Goal: Navigation & Orientation: Find specific page/section

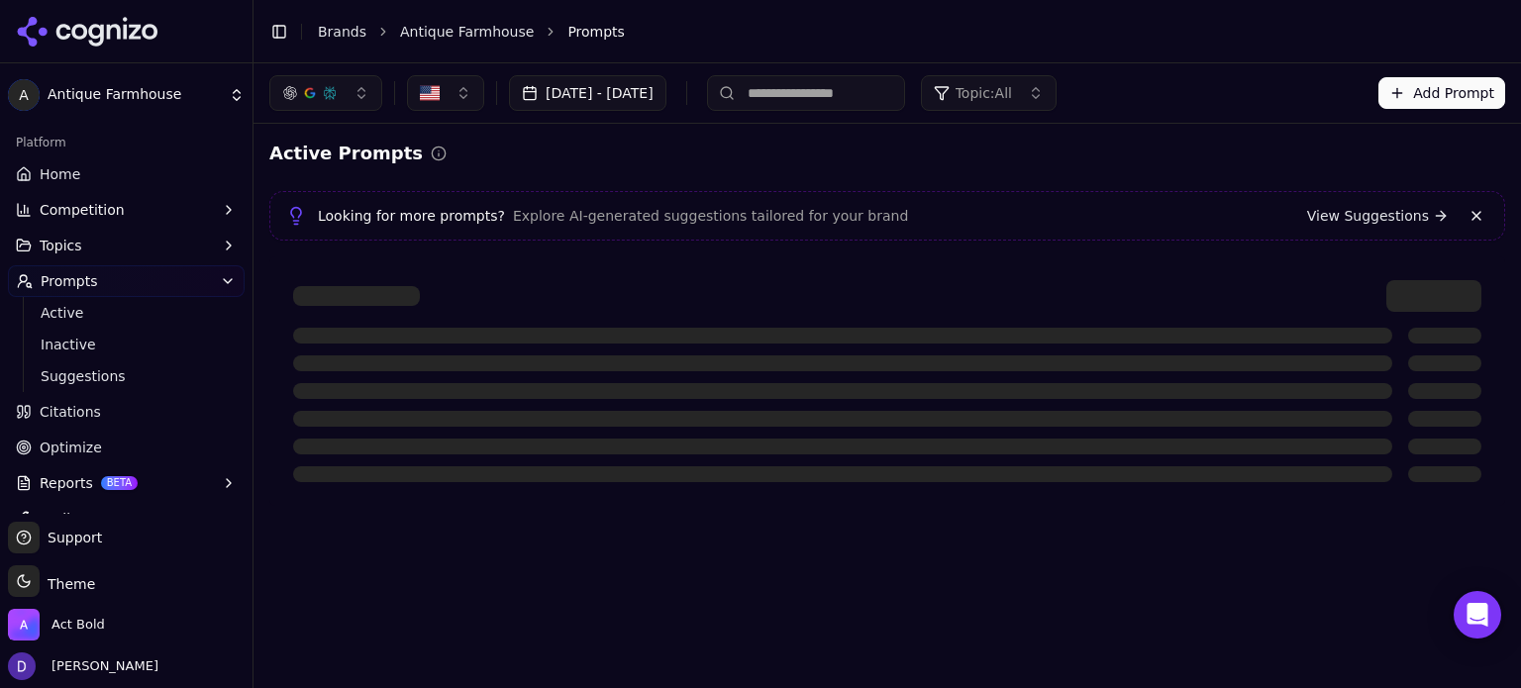
click at [78, 178] on link "Home" at bounding box center [126, 174] width 237 height 32
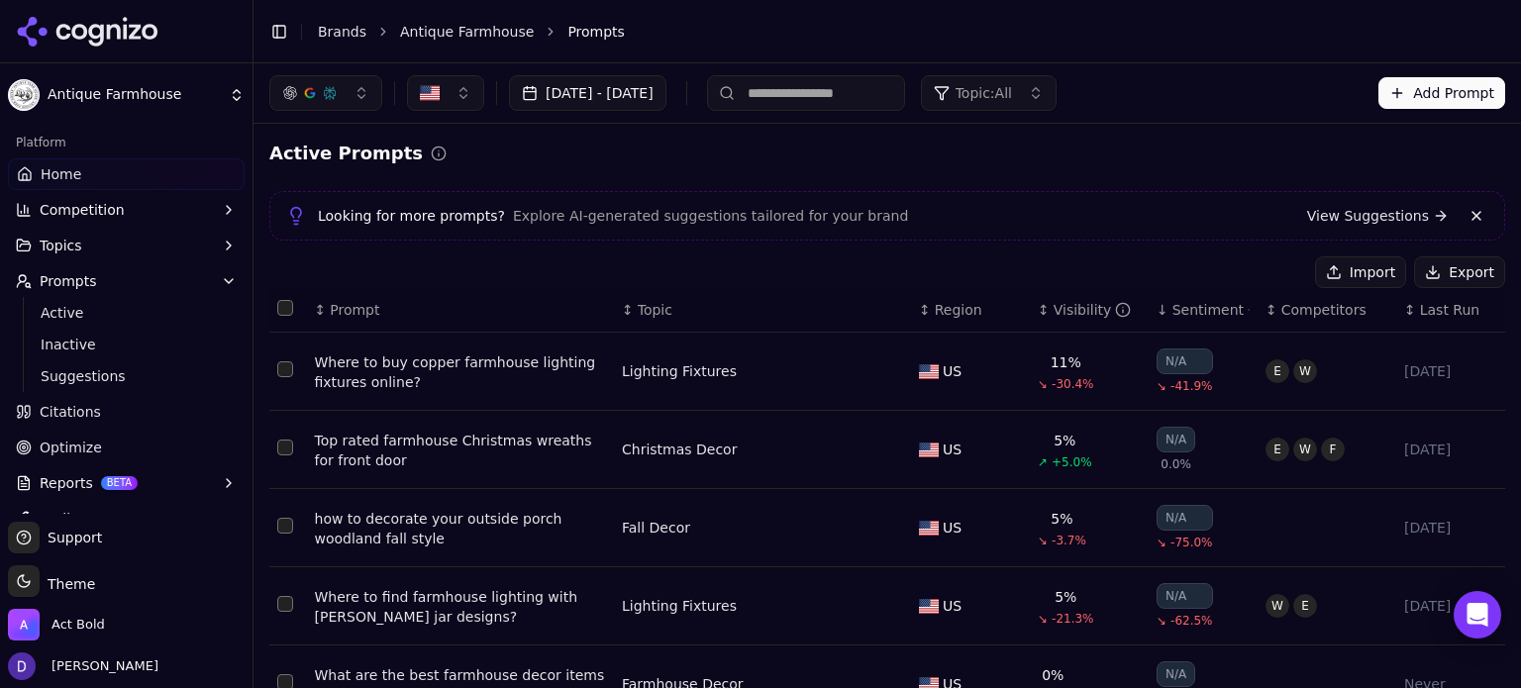
click at [78, 178] on link "Home" at bounding box center [126, 174] width 237 height 32
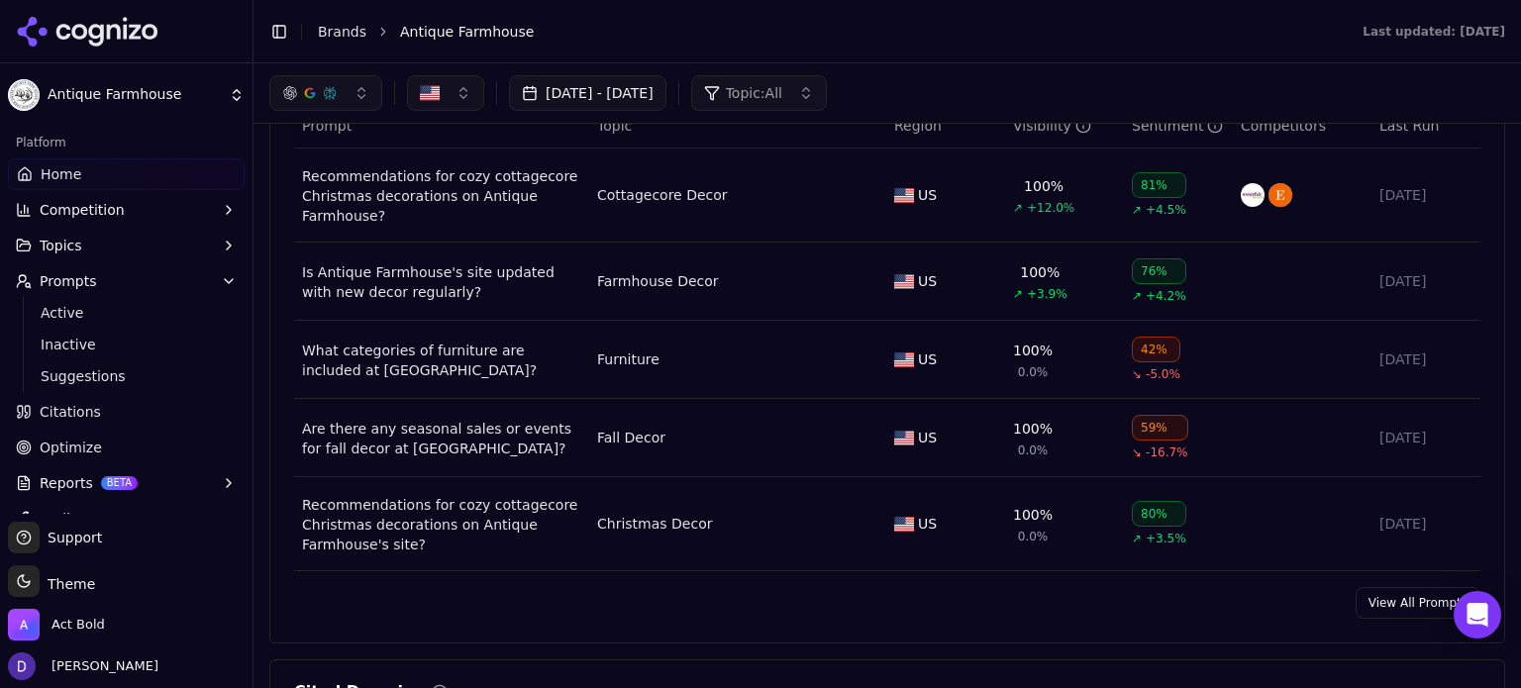
scroll to position [1452, 0]
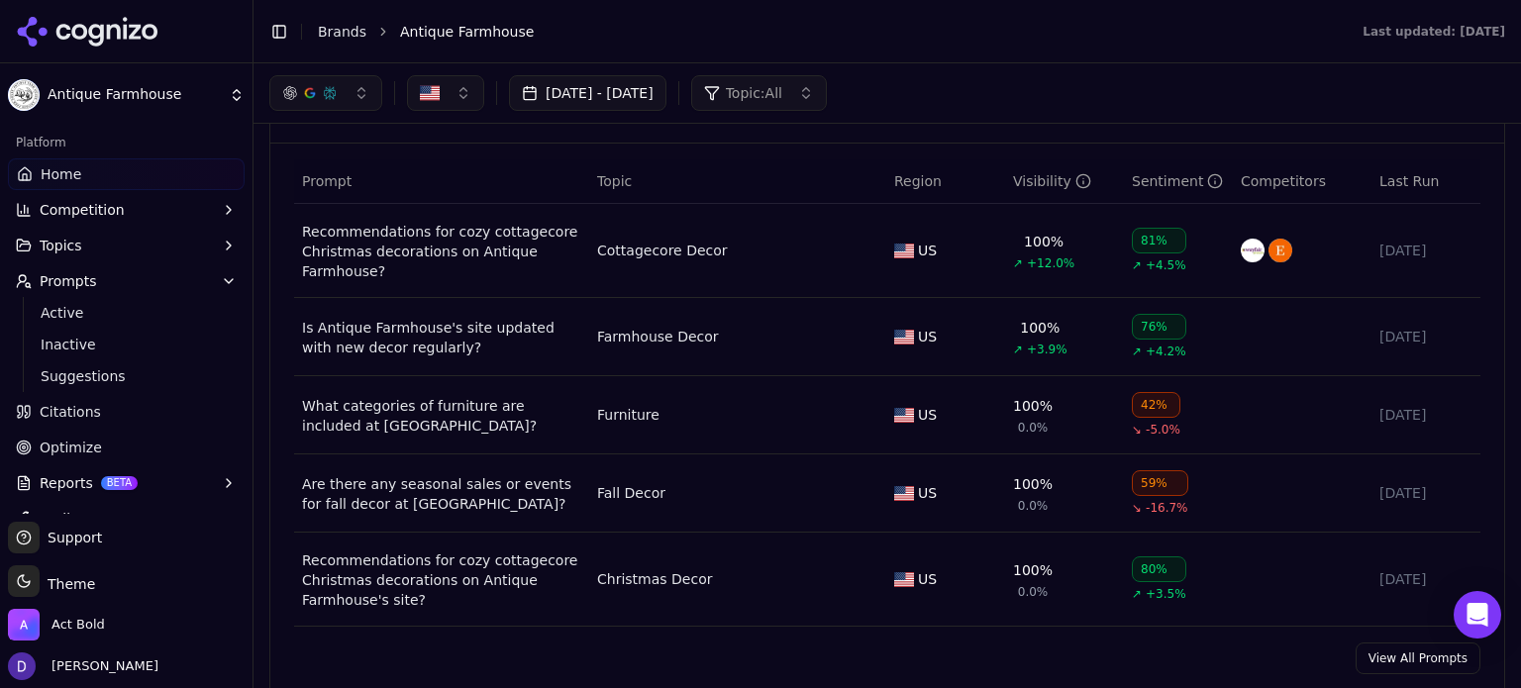
click at [1424, 662] on link "View All Prompts" at bounding box center [1418, 659] width 125 height 32
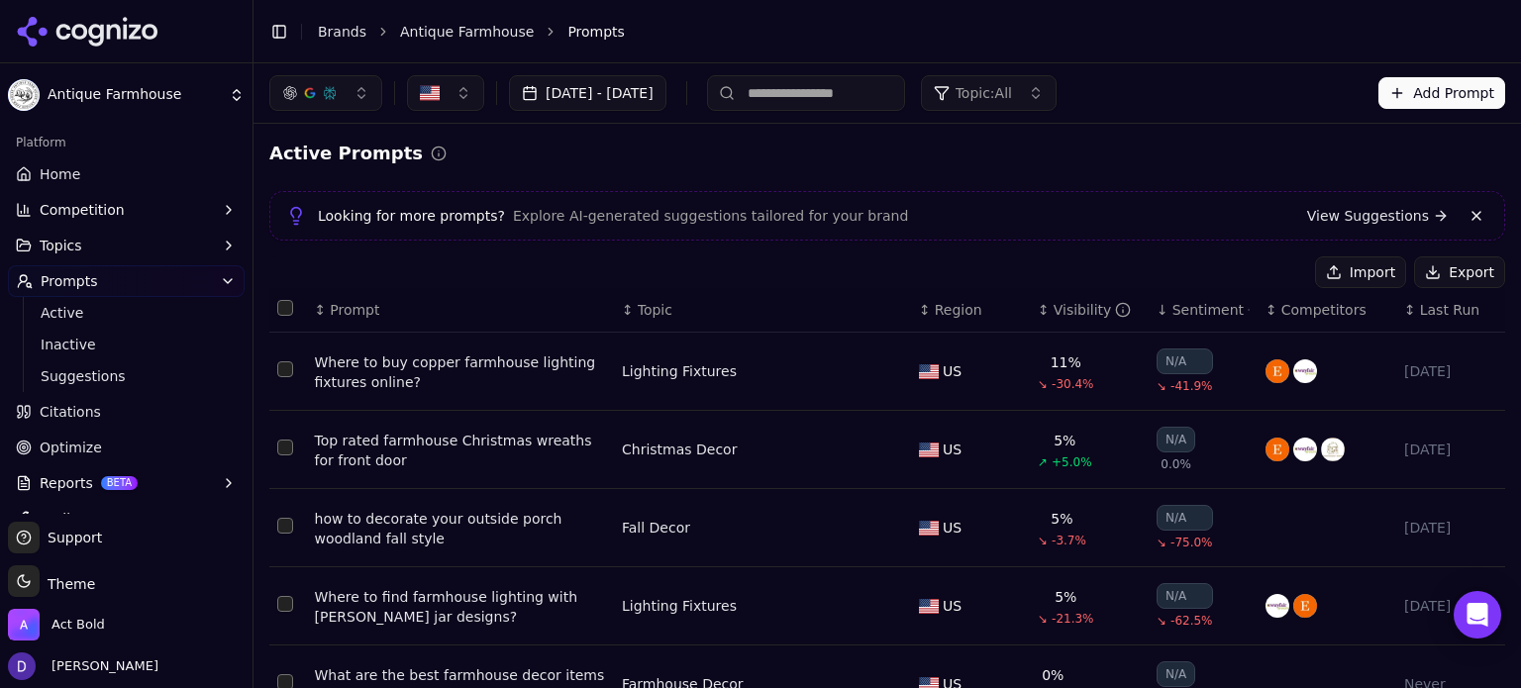
click at [334, 25] on link "Brands" at bounding box center [342, 32] width 49 height 16
click at [341, 34] on link "Brands" at bounding box center [342, 32] width 49 height 16
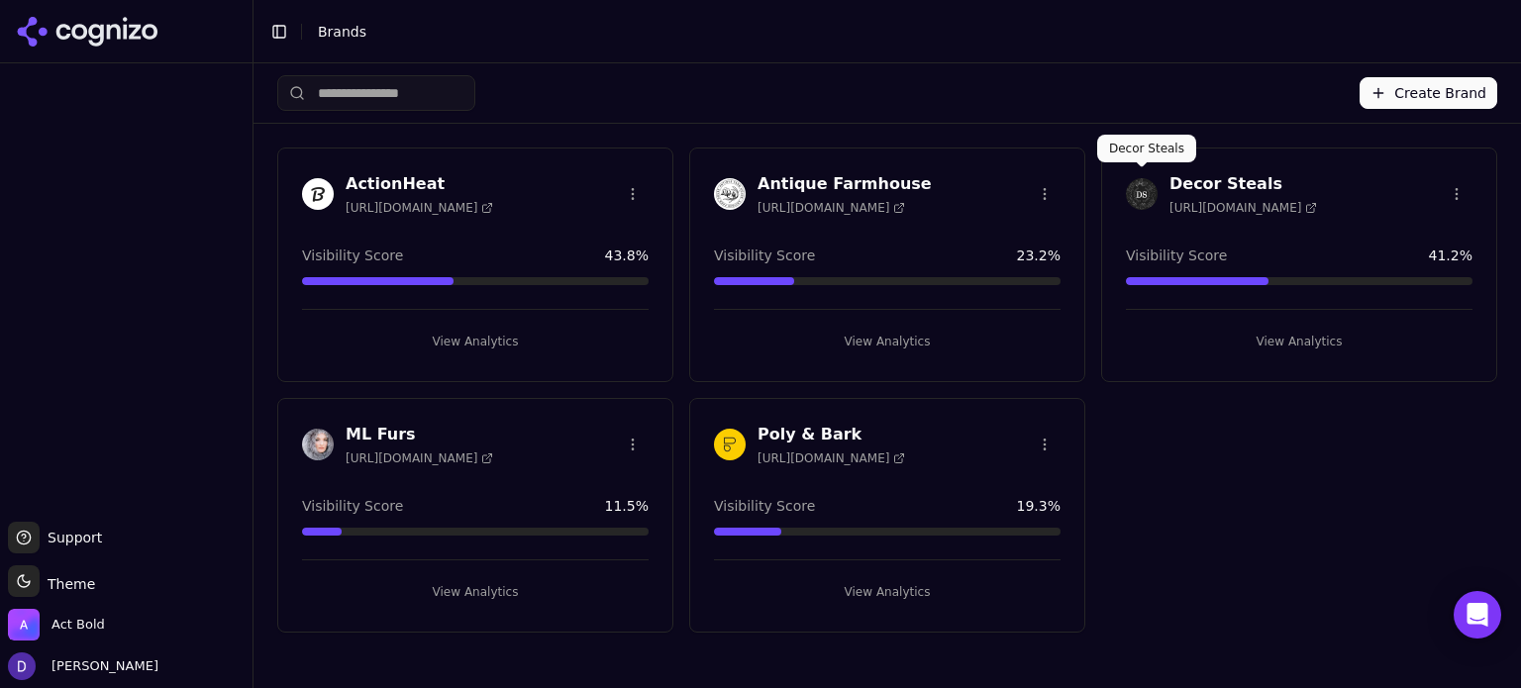
click at [1189, 185] on h3 "Decor Steals" at bounding box center [1243, 184] width 148 height 24
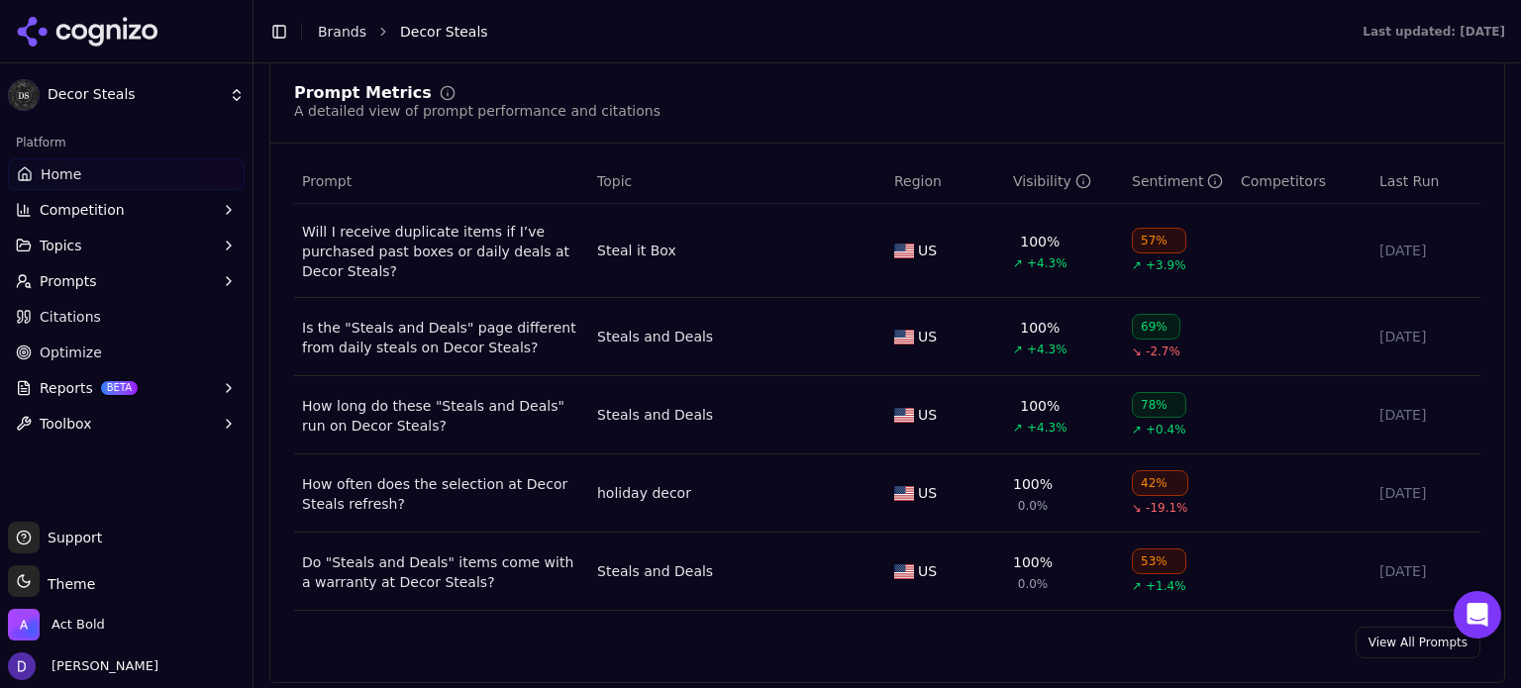
scroll to position [1584, 0]
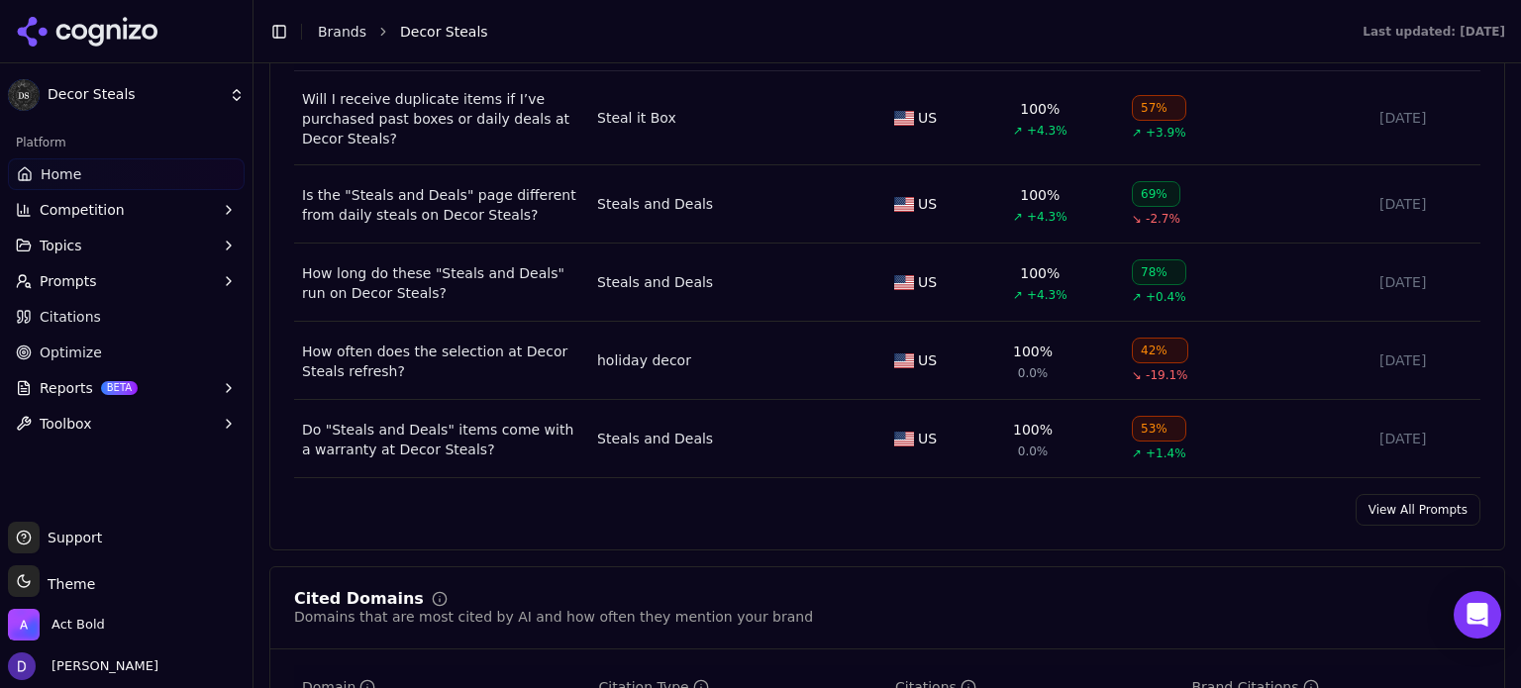
click at [1374, 503] on link "View All Prompts" at bounding box center [1418, 510] width 125 height 32
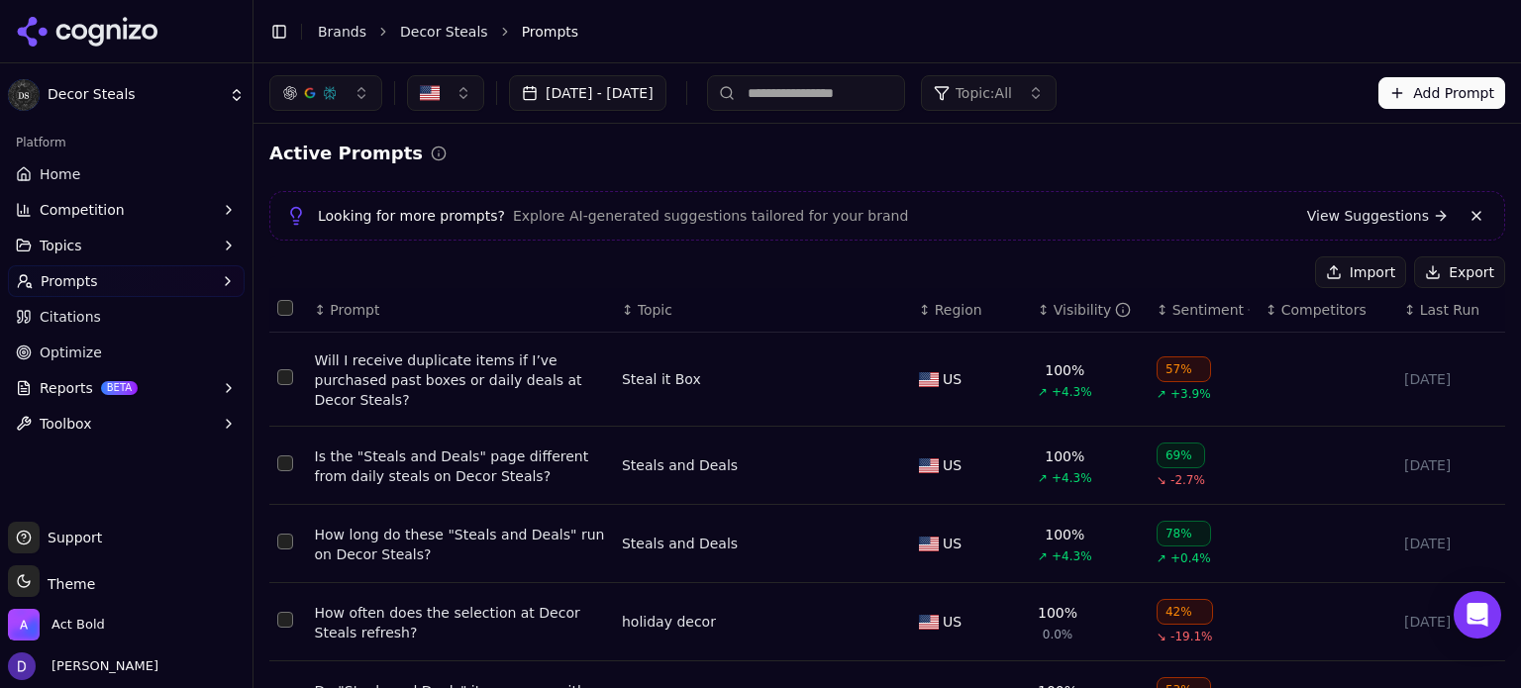
click at [1362, 276] on button "Import" at bounding box center [1360, 272] width 91 height 32
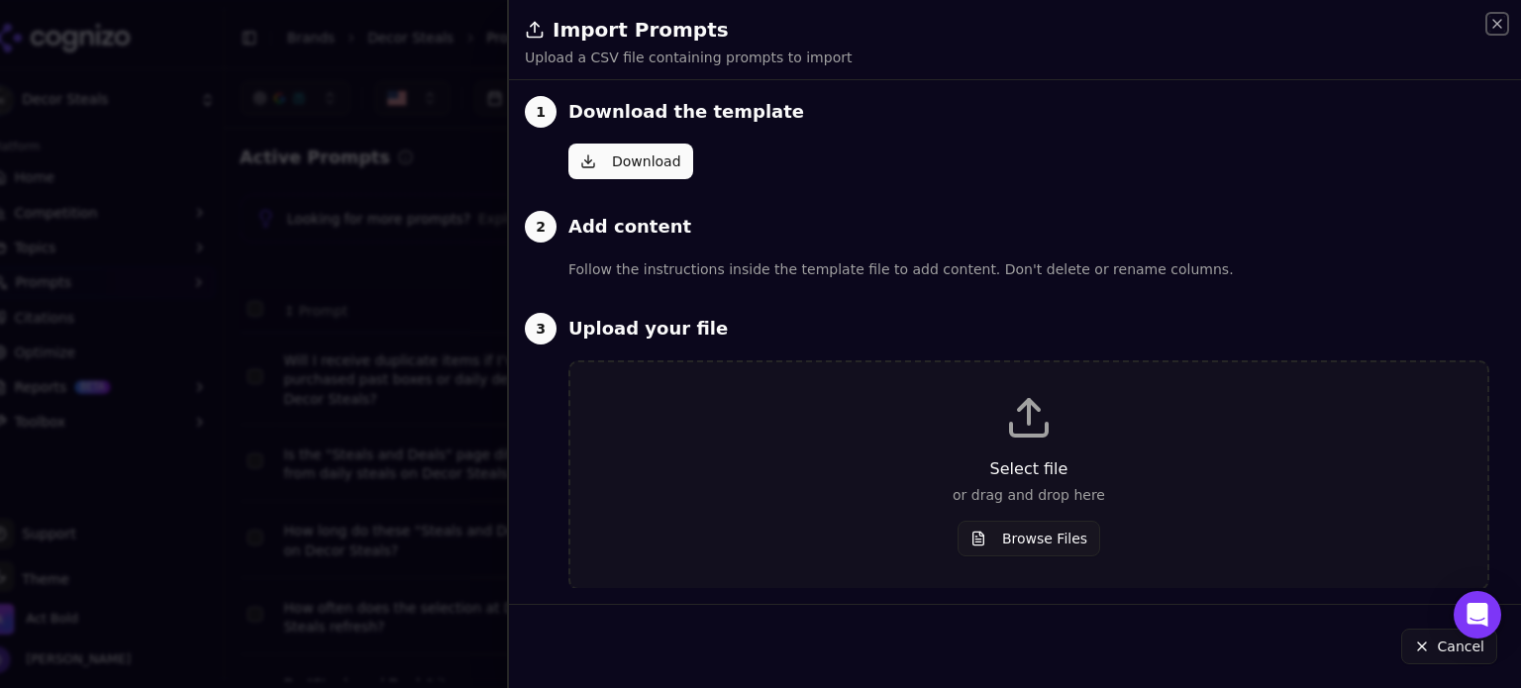
click at [1497, 29] on icon "button" at bounding box center [1497, 24] width 16 height 16
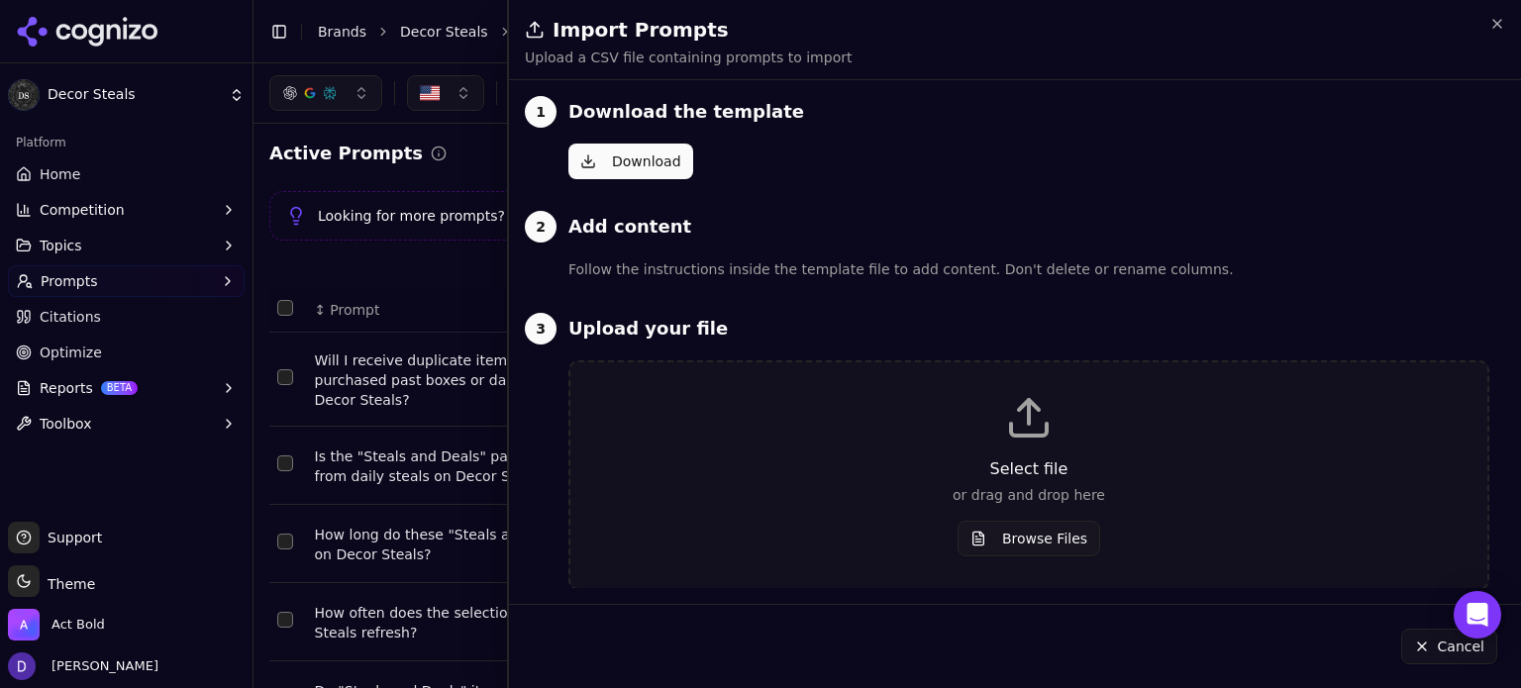
click at [1454, 291] on html "Decor Steals Platform Home Competition Topics Prompts Citations Optimize Report…" at bounding box center [760, 344] width 1521 height 688
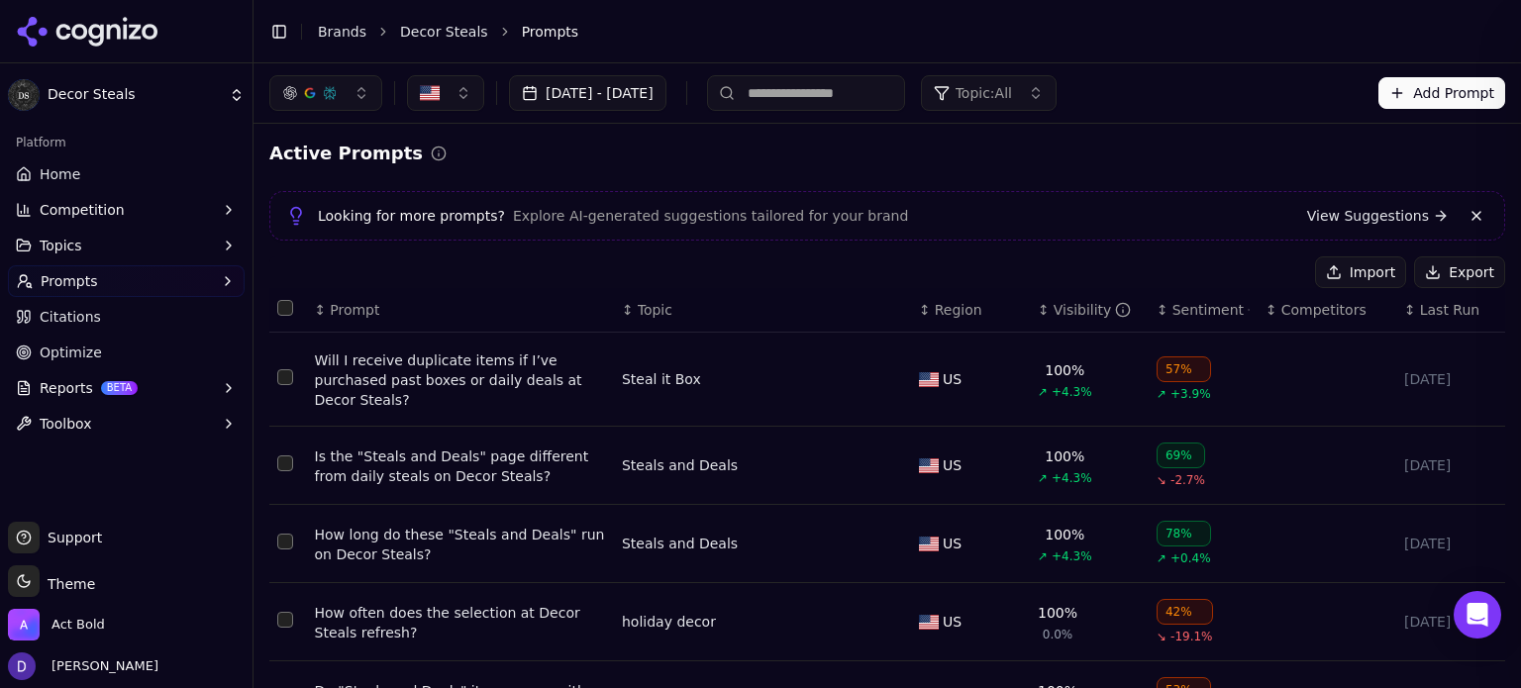
click at [1448, 280] on button "Export" at bounding box center [1459, 272] width 91 height 32
drag, startPoint x: 1448, startPoint y: 265, endPoint x: 964, endPoint y: 90, distance: 514.0
click at [1448, 264] on button "Export" at bounding box center [1459, 272] width 91 height 32
drag, startPoint x: 932, startPoint y: 176, endPoint x: 735, endPoint y: 3, distance: 262.4
